Goal: Task Accomplishment & Management: Complete application form

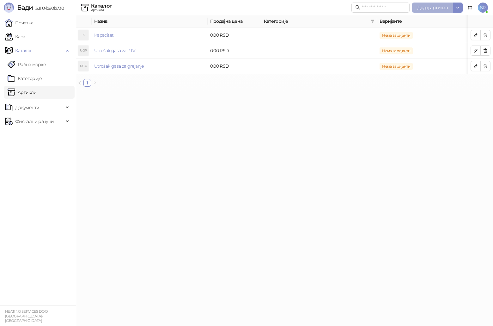
click at [443, 9] on span "Додај артикал" at bounding box center [432, 8] width 31 height 6
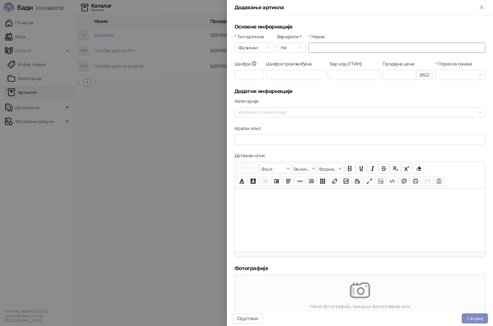
click at [323, 49] on input "Назив" at bounding box center [396, 48] width 177 height 10
click at [321, 50] on input "Назив" at bounding box center [396, 48] width 177 height 10
paste input "**********"
type input "**********"
click at [296, 220] on div at bounding box center [360, 219] width 250 height 63
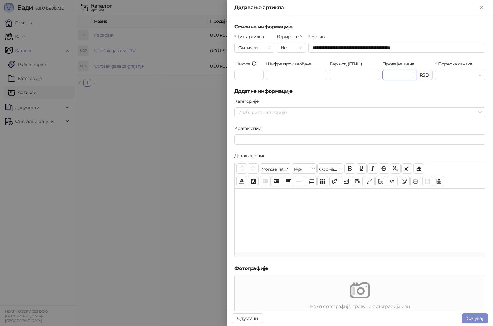
click at [402, 75] on input "Продајна цена" at bounding box center [399, 74] width 33 height 9
click at [429, 87] on div "Продајна цена ****** RSD" at bounding box center [407, 73] width 53 height 27
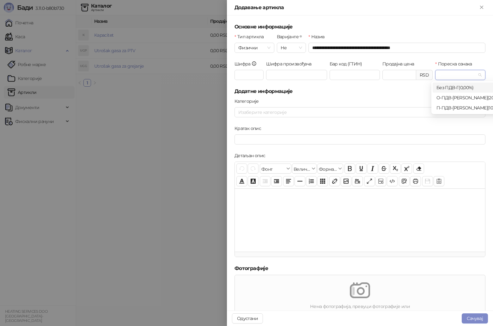
click at [446, 75] on input "Пореска ознака" at bounding box center [457, 74] width 37 height 9
click at [456, 96] on div "О-ПДВ - Ђ ( 20,00 %)" at bounding box center [470, 97] width 69 height 7
click at [346, 104] on div "Категорије" at bounding box center [359, 102] width 251 height 9
drag, startPoint x: 396, startPoint y: 75, endPoint x: 370, endPoint y: 75, distance: 25.9
click at [370, 75] on div "Шифра Шифра произвођача Бар код (ГТИН) Продајна цена ****** RSD Пореска ознака …" at bounding box center [359, 73] width 253 height 27
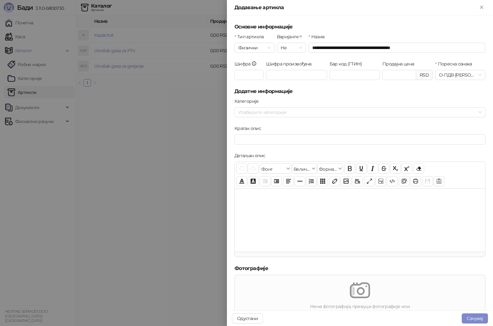
type input "******"
click at [388, 102] on div "Категорије" at bounding box center [359, 102] width 251 height 9
click at [284, 110] on div at bounding box center [357, 112] width 242 height 9
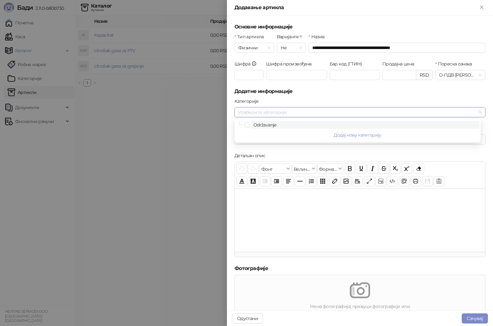
click at [253, 124] on span "Održavanje" at bounding box center [365, 125] width 228 height 8
click at [364, 101] on div "Категорије" at bounding box center [359, 102] width 251 height 9
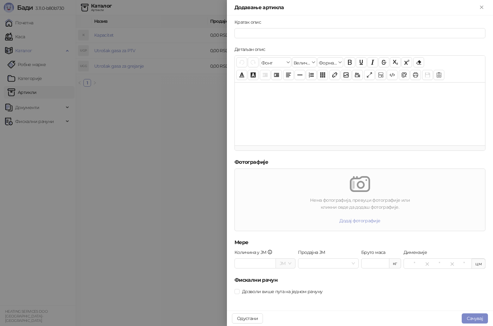
scroll to position [107, 0]
click at [475, 318] on button "Сачувај" at bounding box center [475, 318] width 26 height 10
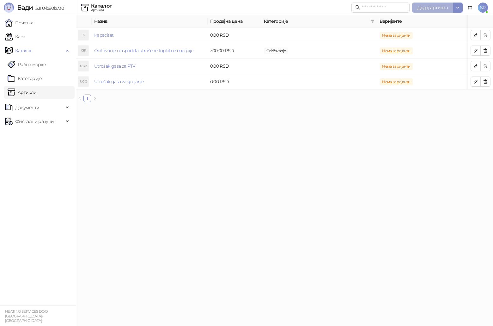
click at [441, 7] on span "Додај артикал" at bounding box center [432, 8] width 31 height 6
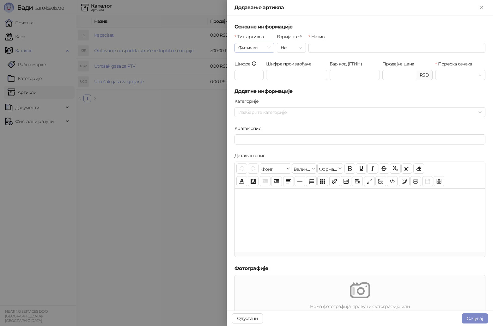
click at [263, 47] on span "Физички" at bounding box center [254, 47] width 32 height 9
click at [259, 78] on div "Услуга" at bounding box center [253, 80] width 29 height 7
click at [322, 50] on input "Назив" at bounding box center [396, 48] width 177 height 10
paste input "**********"
click at [362, 75] on span at bounding box center [344, 74] width 43 height 9
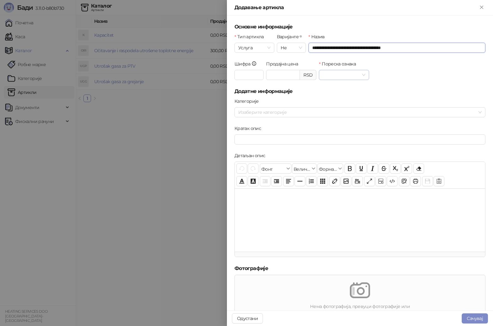
type input "**********"
click at [346, 107] on div "П-ПДВ - Е ( 10,00 %)" at bounding box center [356, 107] width 69 height 7
click at [357, 74] on span "П-ПДВ - Е ( 10,00 %)" at bounding box center [344, 74] width 43 height 9
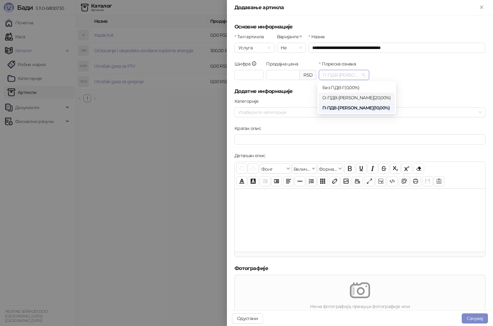
click at [358, 99] on div "О-ПДВ - Ђ ( 20,00 %)" at bounding box center [356, 97] width 69 height 7
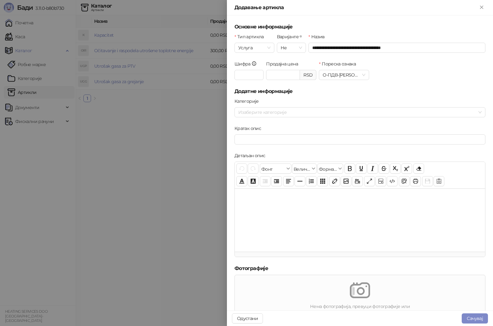
click at [289, 96] on form "**********" at bounding box center [359, 202] width 251 height 359
click at [288, 77] on input "Продајна цена" at bounding box center [282, 74] width 33 height 9
type input "******"
click at [307, 90] on h5 "Додатне информације" at bounding box center [359, 92] width 251 height 8
click at [280, 111] on div at bounding box center [357, 112] width 242 height 9
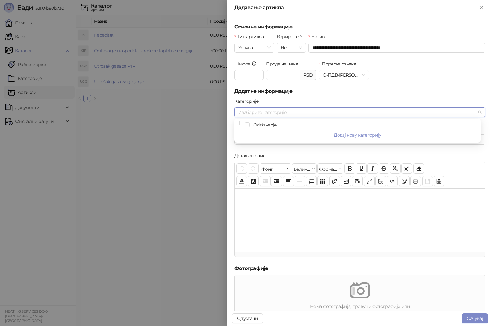
click at [250, 123] on div "Održavanje" at bounding box center [358, 125] width 244 height 8
click at [247, 124] on span "Select Održavanje" at bounding box center [247, 124] width 5 height 5
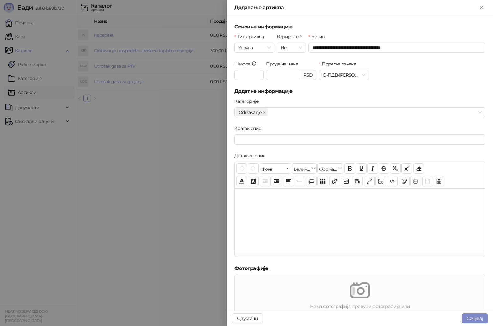
click at [343, 100] on div "Категорије" at bounding box center [359, 102] width 251 height 9
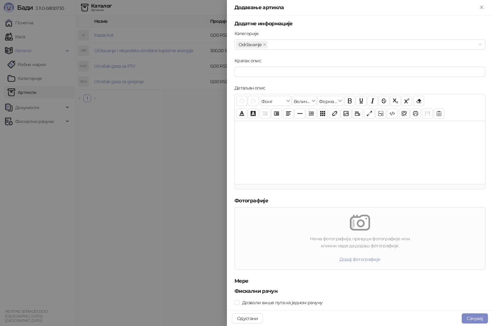
scroll to position [80, 0]
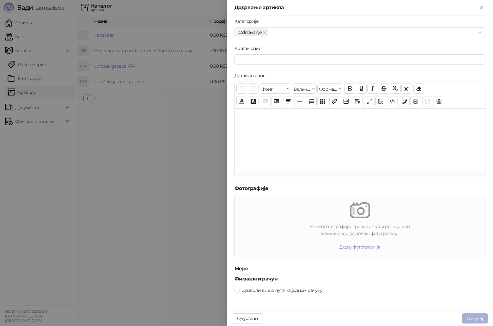
drag, startPoint x: 480, startPoint y: 318, endPoint x: 479, endPoint y: 313, distance: 4.8
click at [480, 318] on button "Сачувај" at bounding box center [475, 318] width 26 height 10
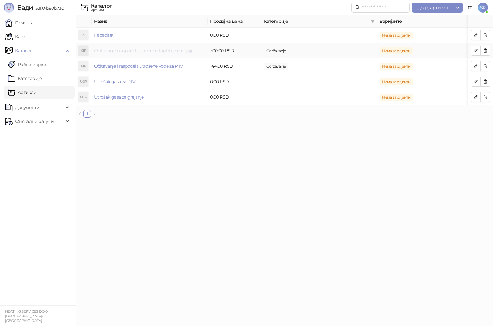
click at [148, 52] on link "Očitavanje i raspodela utrošene toplotne energije" at bounding box center [143, 51] width 99 height 6
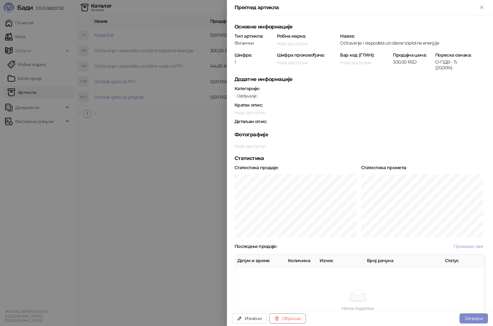
click at [186, 144] on div at bounding box center [246, 163] width 493 height 326
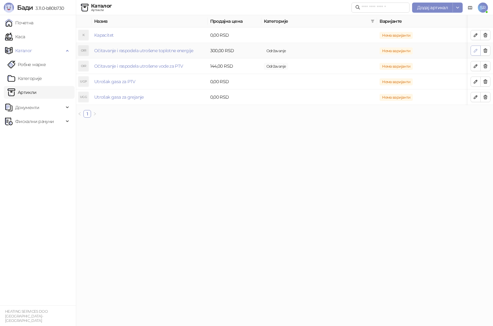
click at [475, 51] on icon "button" at bounding box center [475, 50] width 3 height 3
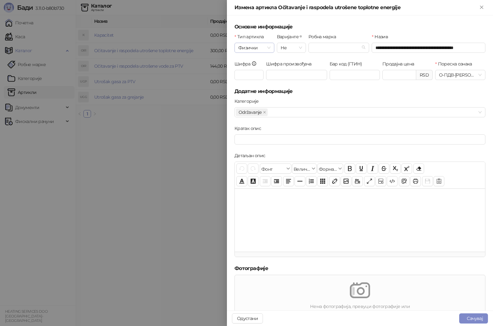
click at [270, 49] on div "Физички" at bounding box center [254, 48] width 40 height 10
click at [258, 80] on div "Услуга" at bounding box center [253, 80] width 29 height 7
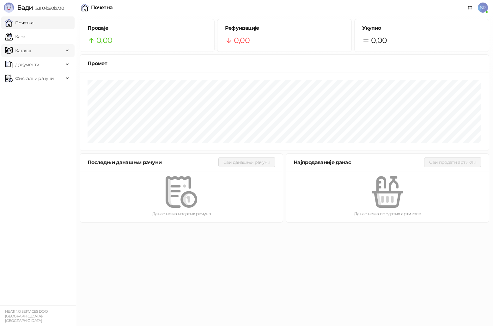
click at [56, 51] on span "Каталог" at bounding box center [34, 50] width 59 height 13
click at [37, 94] on link "Артикли" at bounding box center [22, 92] width 29 height 13
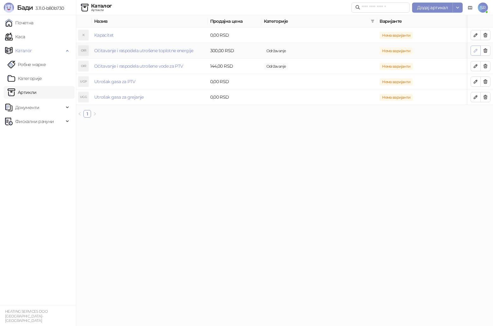
click at [476, 51] on icon "button" at bounding box center [475, 50] width 5 height 5
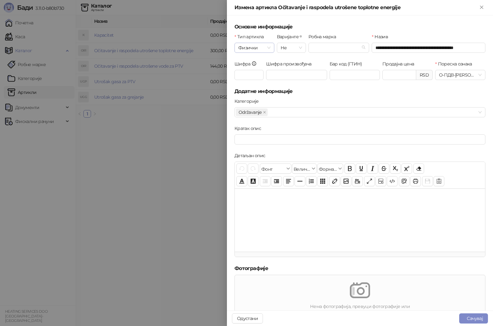
click at [269, 49] on span "Физички" at bounding box center [254, 47] width 32 height 9
click at [254, 79] on div "Услуга" at bounding box center [253, 80] width 29 height 7
click at [472, 317] on button "Сачувај" at bounding box center [473, 318] width 29 height 10
click at [480, 318] on button "Сачувај" at bounding box center [473, 318] width 29 height 10
click at [479, 320] on button "Сачувај" at bounding box center [473, 318] width 29 height 10
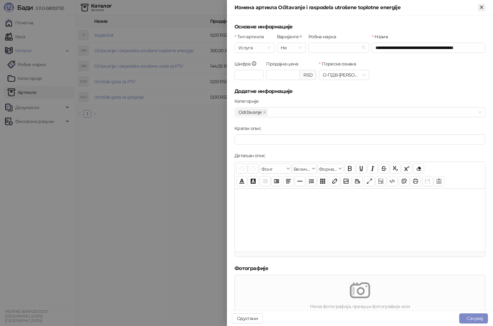
click at [480, 8] on icon "Close" at bounding box center [481, 7] width 3 height 3
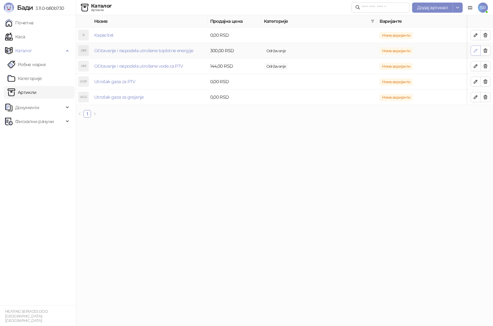
click at [475, 51] on icon "button" at bounding box center [475, 50] width 5 height 5
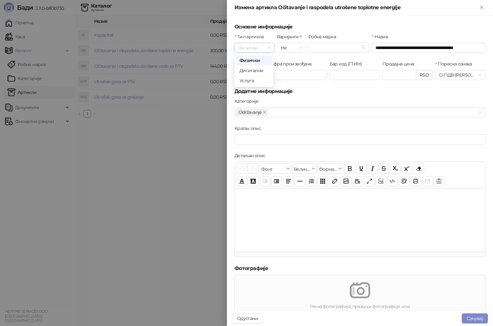
click at [269, 48] on span "Физички" at bounding box center [254, 47] width 32 height 9
click at [255, 82] on div "Услуга" at bounding box center [253, 80] width 29 height 7
click at [366, 96] on form "**********" at bounding box center [359, 202] width 251 height 359
click at [474, 319] on button "Сачувај" at bounding box center [475, 318] width 26 height 10
click at [474, 317] on button "Сачувај" at bounding box center [475, 318] width 26 height 10
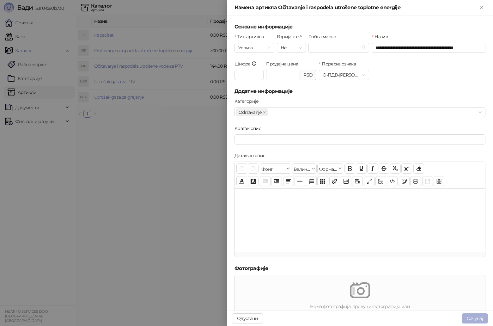
click at [474, 317] on button "Сачувај" at bounding box center [475, 318] width 26 height 10
click at [173, 154] on div at bounding box center [246, 163] width 493 height 326
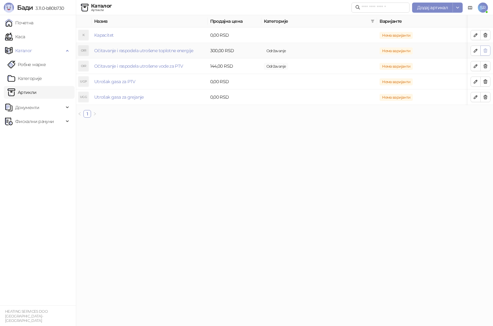
click at [484, 51] on icon "button" at bounding box center [485, 50] width 5 height 5
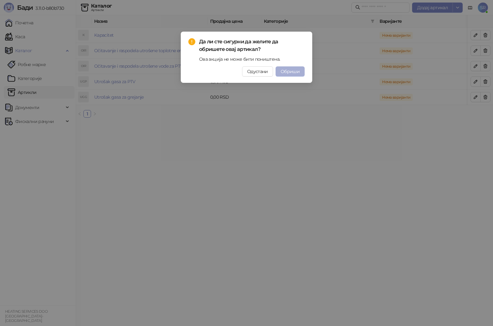
click at [295, 73] on span "Обриши" at bounding box center [290, 72] width 19 height 6
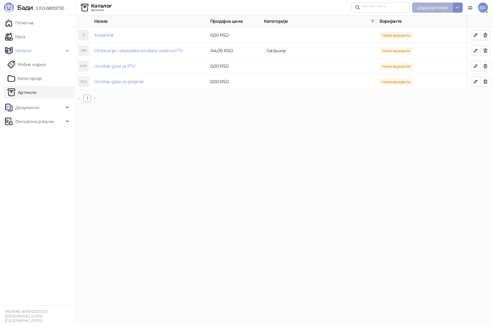
click at [442, 7] on span "Додај артикал" at bounding box center [432, 8] width 31 height 6
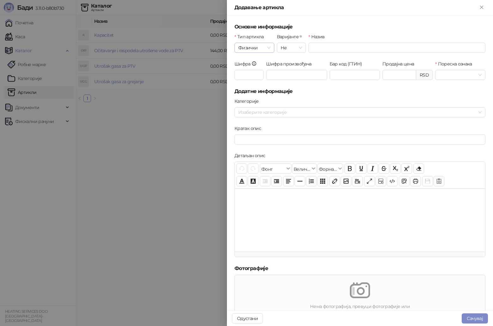
click at [264, 49] on span "Физички" at bounding box center [254, 47] width 32 height 9
click at [253, 82] on div "Услуга" at bounding box center [253, 80] width 29 height 7
click at [325, 54] on div "Назив" at bounding box center [396, 46] width 179 height 27
click at [326, 46] on input "Назив" at bounding box center [396, 48] width 177 height 10
paste input "**********"
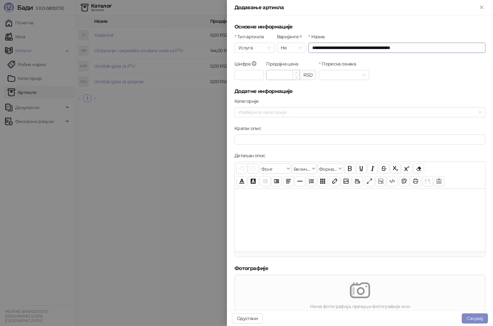
type input "**********"
click at [284, 75] on input "Продајна цена" at bounding box center [282, 74] width 33 height 9
type input "******"
click at [343, 75] on input "Пореска ознака" at bounding box center [341, 74] width 37 height 9
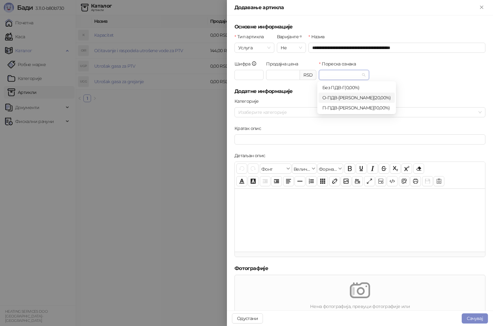
click at [356, 99] on div "О-ПДВ - Ђ ( 20,00 %)" at bounding box center [356, 97] width 69 height 7
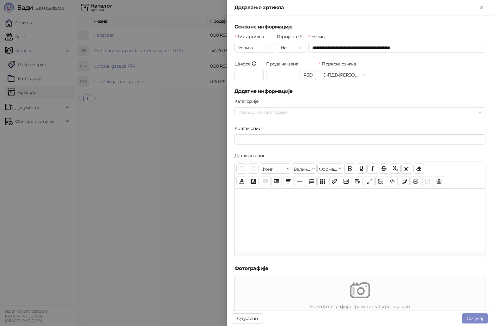
click at [394, 88] on h5 "Додатне информације" at bounding box center [359, 92] width 251 height 8
click at [268, 112] on div at bounding box center [357, 112] width 242 height 9
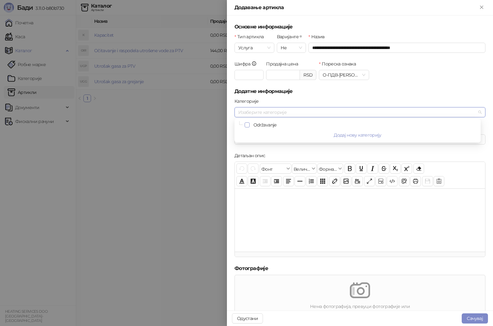
click at [246, 123] on span "Select Održavanje" at bounding box center [247, 124] width 5 height 5
click at [308, 97] on form "**********" at bounding box center [359, 202] width 251 height 359
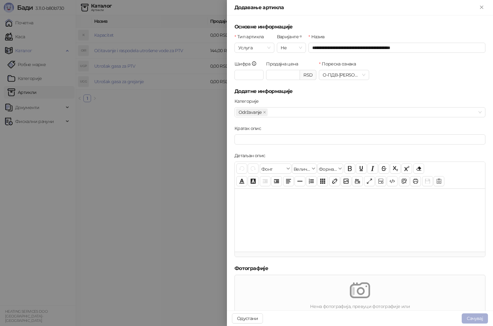
click at [476, 320] on button "Сачувај" at bounding box center [475, 318] width 26 height 10
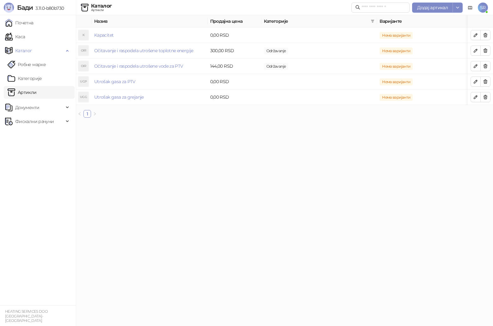
click at [145, 123] on html "[PERSON_NAME] 3.11.0-b80b730 Почетна Каса Каталог Робне марке Категорије Артикл…" at bounding box center [246, 61] width 493 height 123
click at [433, 9] on span "Додај артикал" at bounding box center [432, 8] width 31 height 6
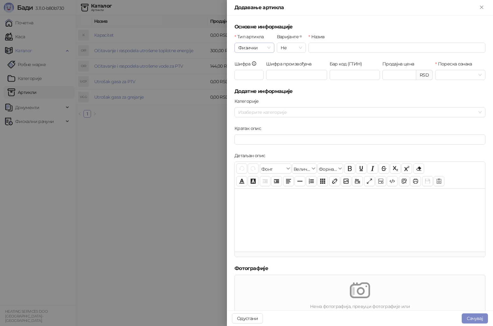
click at [270, 47] on div "Физички" at bounding box center [254, 48] width 40 height 10
click at [249, 81] on div "Услуга" at bounding box center [253, 80] width 29 height 7
click at [321, 47] on input "Назив" at bounding box center [396, 48] width 177 height 10
paste input "**********"
type input "**********"
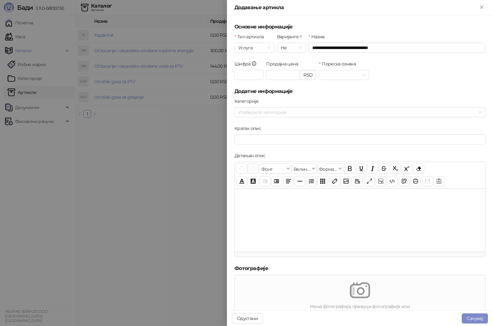
click at [331, 131] on div "Кратак опис" at bounding box center [359, 129] width 251 height 9
click at [287, 74] on input "Продајна цена" at bounding box center [282, 74] width 33 height 9
type input "******"
click at [330, 77] on input "Пореска ознака" at bounding box center [341, 74] width 37 height 9
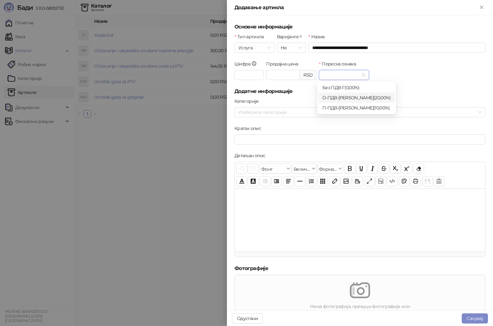
click at [338, 97] on div "О-ПДВ - Ђ ( 20,00 %)" at bounding box center [356, 97] width 69 height 7
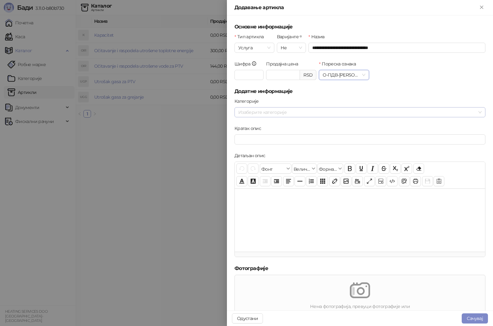
click at [273, 113] on div at bounding box center [357, 112] width 242 height 9
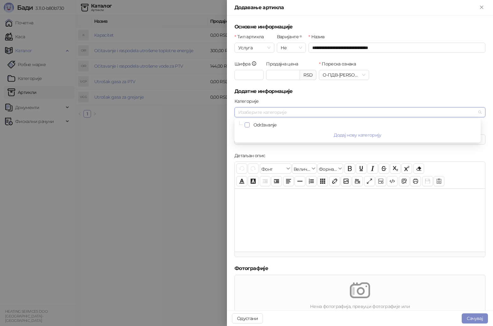
click at [246, 125] on span "Select Održavanje" at bounding box center [247, 124] width 5 height 5
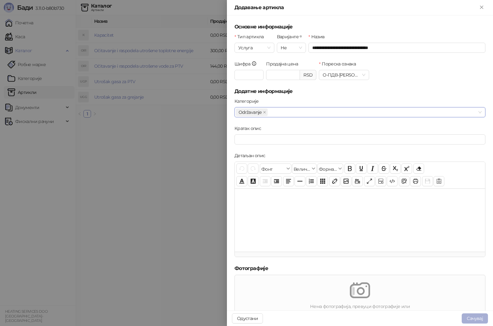
click at [474, 315] on button "Сачувај" at bounding box center [475, 318] width 26 height 10
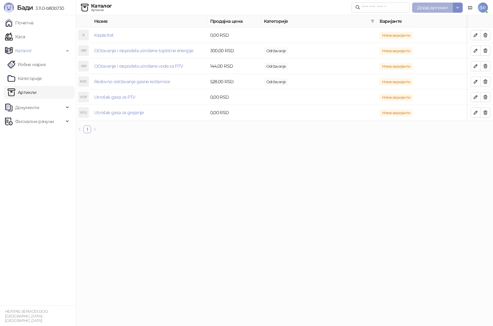
click at [433, 5] on span "Додај артикал" at bounding box center [432, 8] width 31 height 6
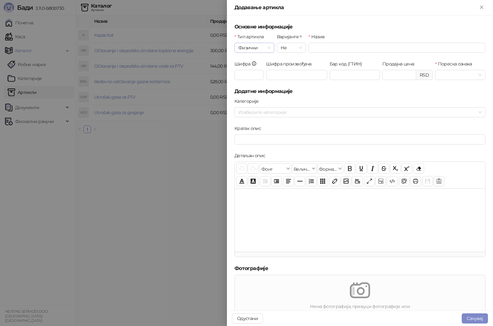
click at [261, 47] on span "Физички" at bounding box center [254, 47] width 32 height 9
click at [258, 78] on div "Услуга" at bounding box center [253, 80] width 29 height 7
click at [323, 44] on input "Назив" at bounding box center [396, 48] width 177 height 10
paste input "**********"
type input "**********"
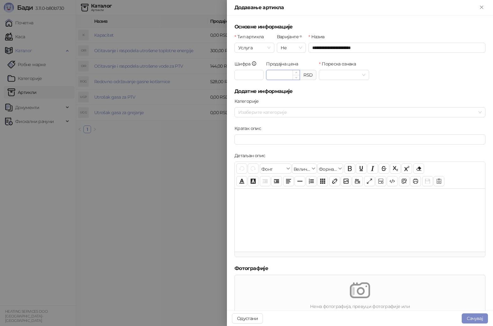
click at [286, 73] on input "Продајна цена" at bounding box center [282, 74] width 33 height 9
type input "*******"
click at [348, 74] on input "Пореска ознака" at bounding box center [341, 74] width 37 height 9
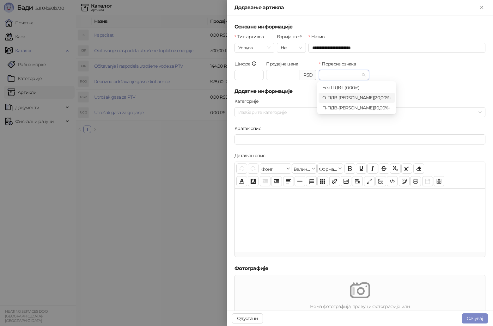
click at [353, 99] on div "О-ПДВ - Ђ ( 20,00 %)" at bounding box center [356, 97] width 69 height 7
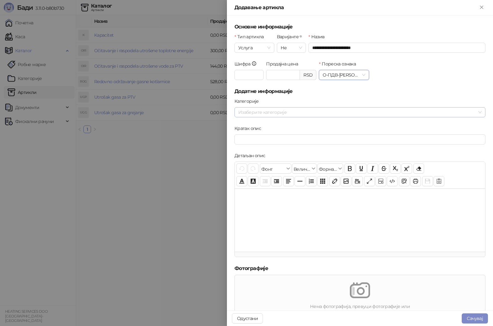
click at [273, 111] on div at bounding box center [357, 112] width 242 height 9
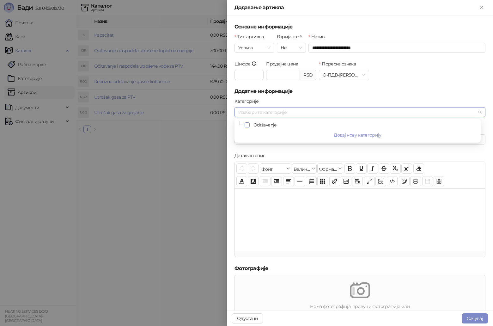
click at [248, 125] on div "Održavanje" at bounding box center [358, 125] width 244 height 8
click at [246, 125] on span "Select Održavanje" at bounding box center [247, 124] width 5 height 5
click at [295, 208] on div at bounding box center [360, 219] width 250 height 63
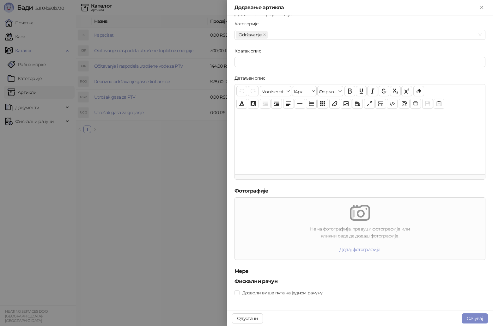
scroll to position [80, 0]
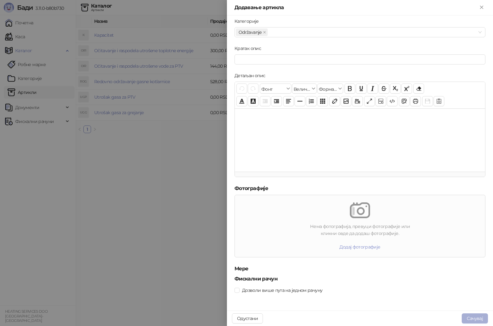
click at [478, 316] on button "Сачувај" at bounding box center [475, 318] width 26 height 10
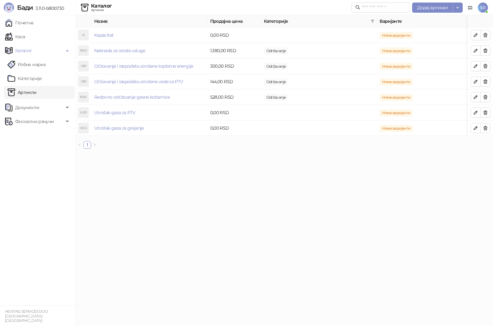
click at [335, 154] on html "[PERSON_NAME] 3.11.0-b80b730 Почетна Каса Каталог Робне марке Категорије Артикл…" at bounding box center [246, 77] width 493 height 154
